Goal: Information Seeking & Learning: Learn about a topic

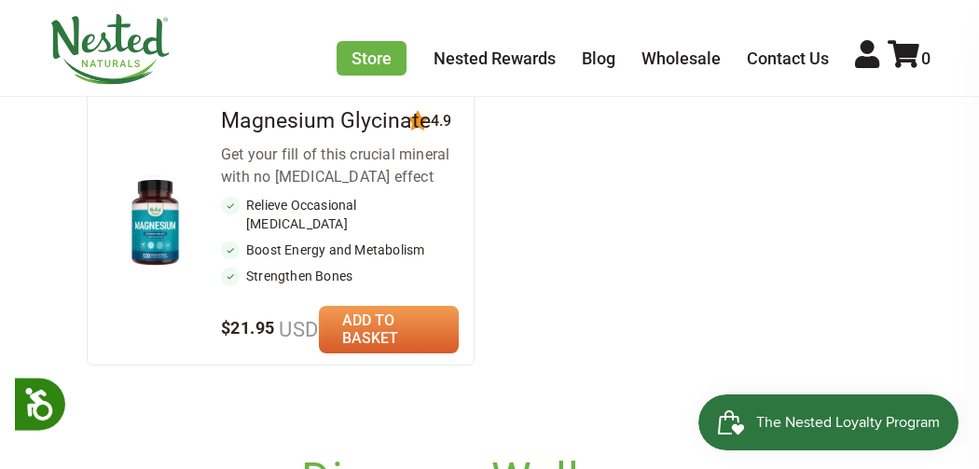
scroll to position [685, 0]
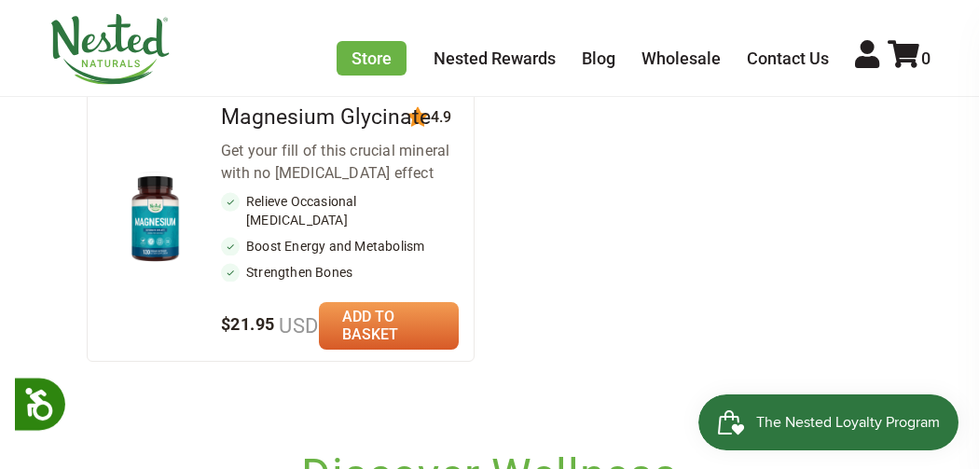
click at [150, 265] on img at bounding box center [154, 219] width 75 height 99
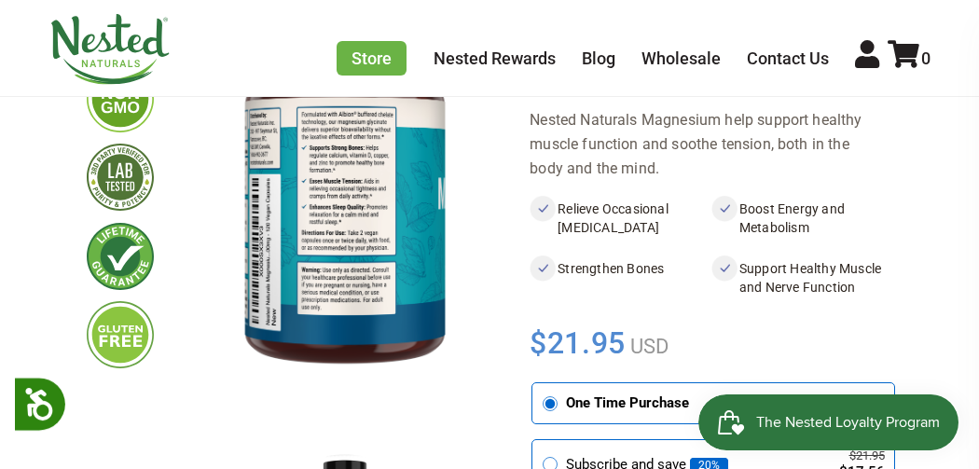
scroll to position [251, 0]
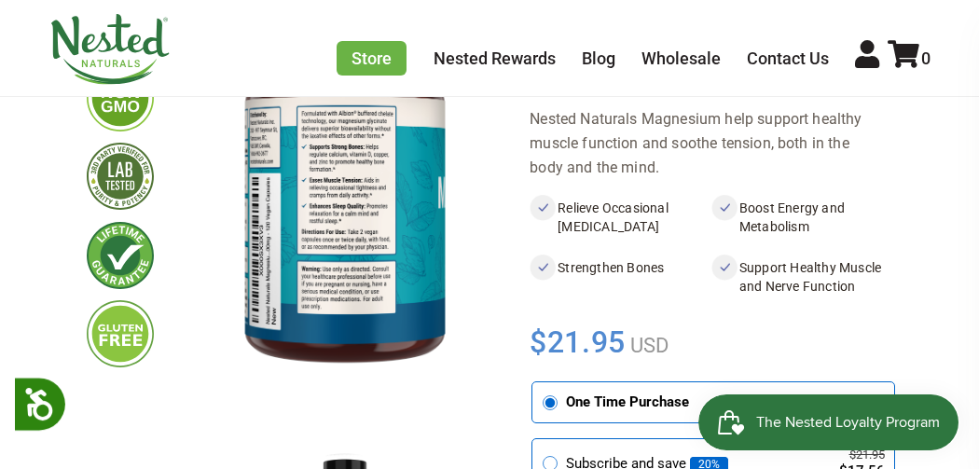
click at [306, 304] on img at bounding box center [345, 179] width 322 height 419
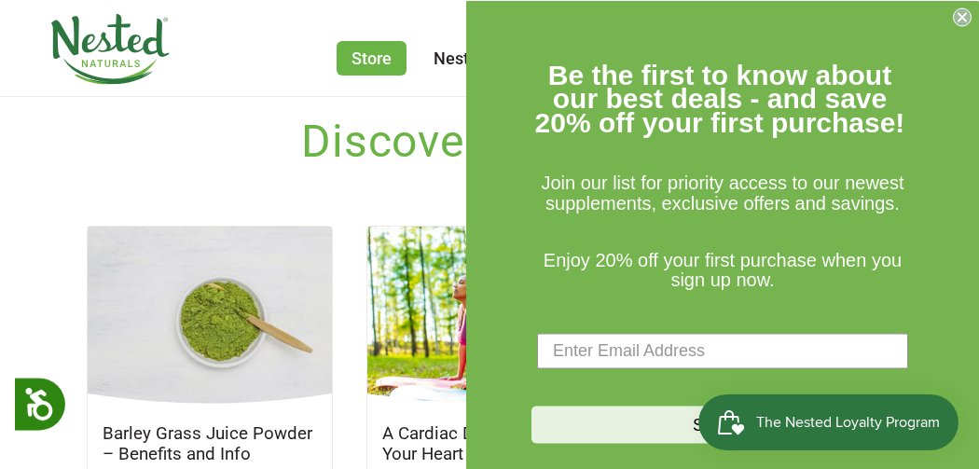
scroll to position [1025, 0]
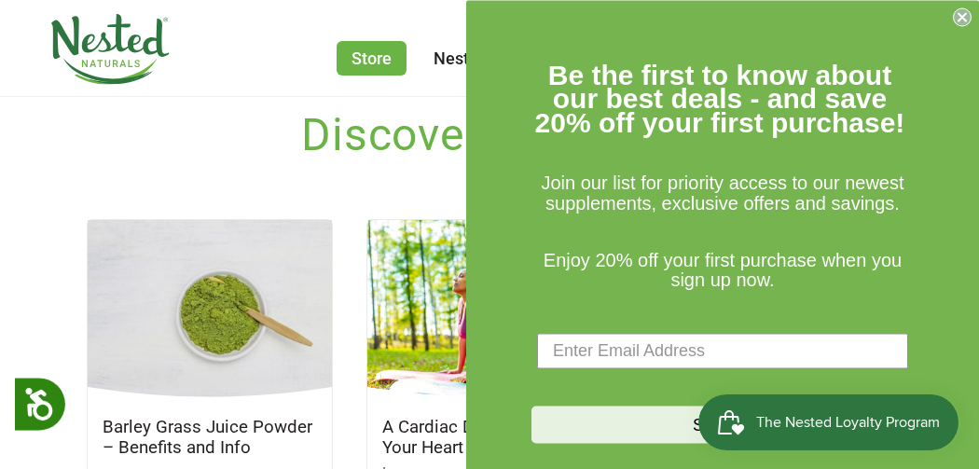
click at [962, 17] on icon "Close dialog" at bounding box center [961, 16] width 7 height 7
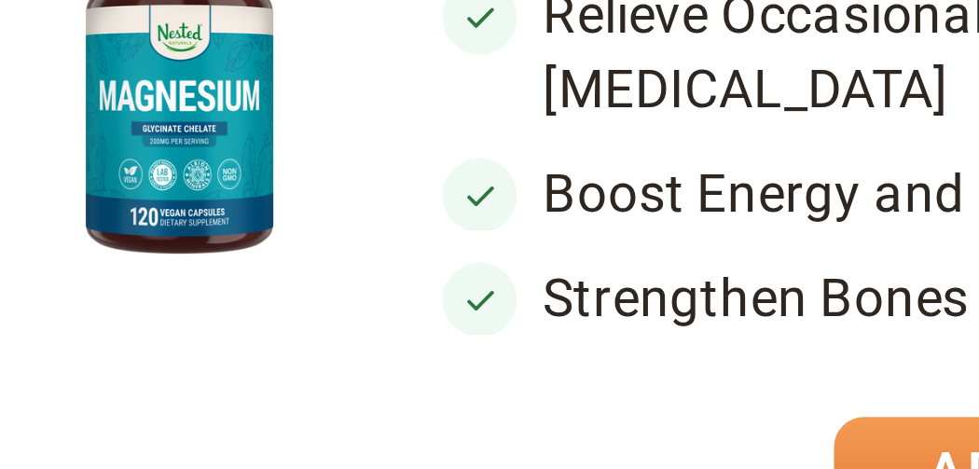
scroll to position [626, 0]
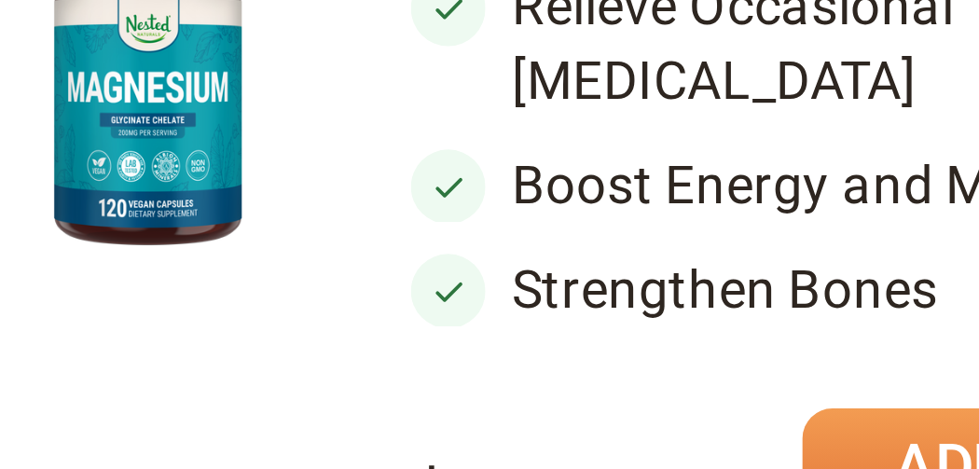
click at [160, 322] on img at bounding box center [154, 277] width 75 height 99
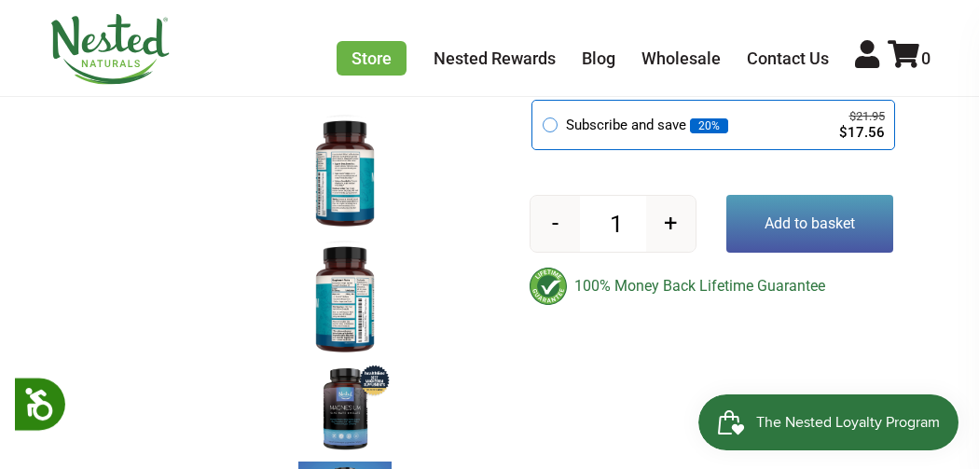
scroll to position [590, 0]
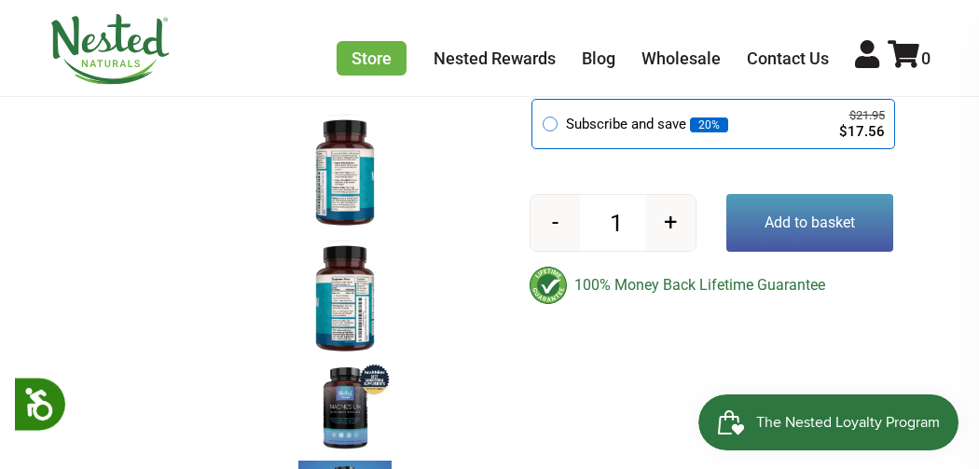
click at [347, 307] on img at bounding box center [344, 298] width 93 height 121
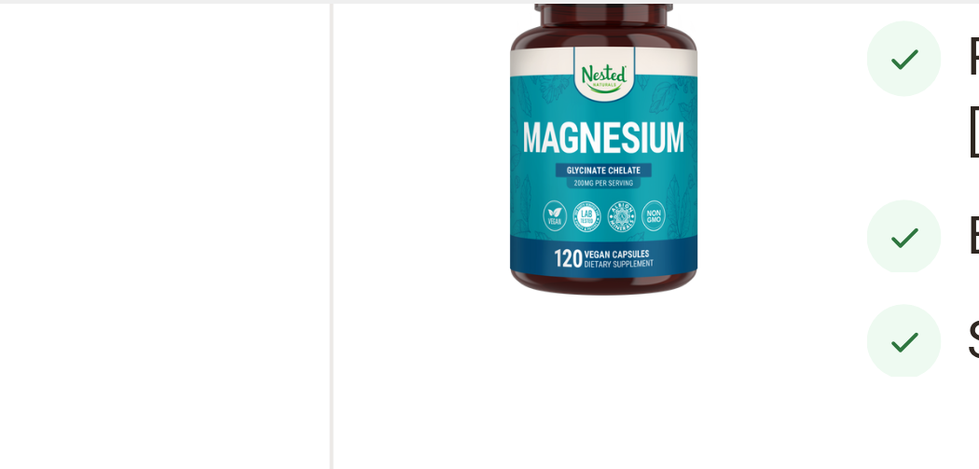
scroll to position [776, 0]
